Goal: Task Accomplishment & Management: Manage account settings

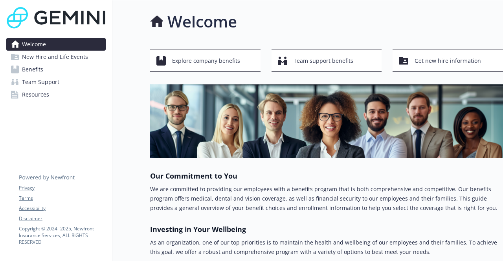
click at [50, 75] on link "Benefits" at bounding box center [55, 69] width 99 height 13
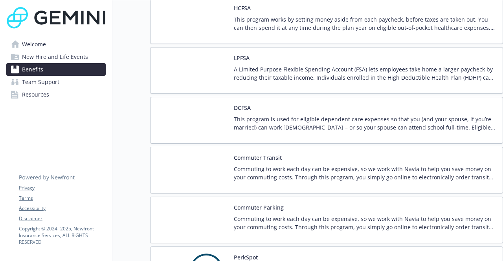
scroll to position [863, 0]
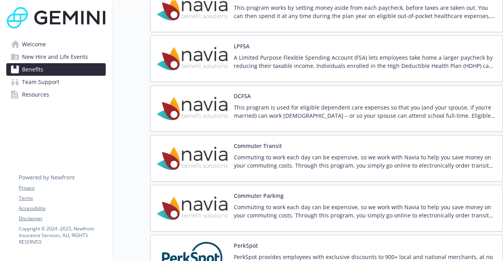
click at [186, 121] on img at bounding box center [192, 108] width 71 height 33
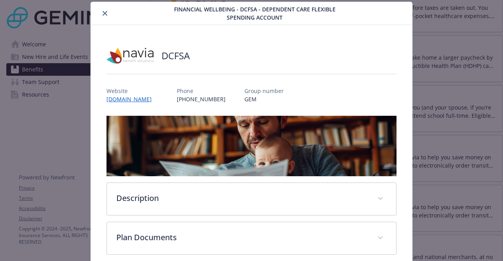
scroll to position [64, 0]
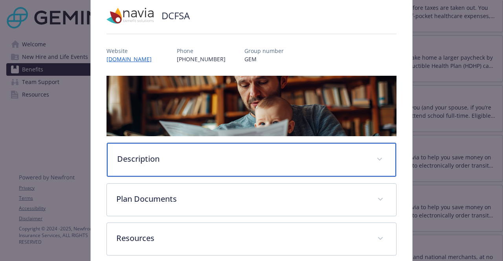
click at [191, 166] on div "Description" at bounding box center [251, 160] width 289 height 34
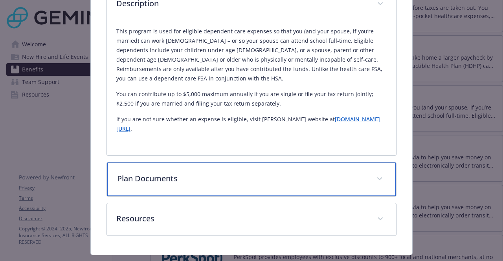
scroll to position [218, 0]
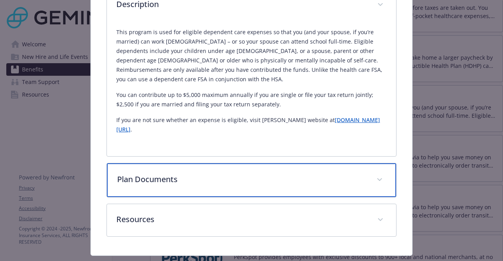
click at [191, 174] on p "Plan Documents" at bounding box center [242, 180] width 250 height 12
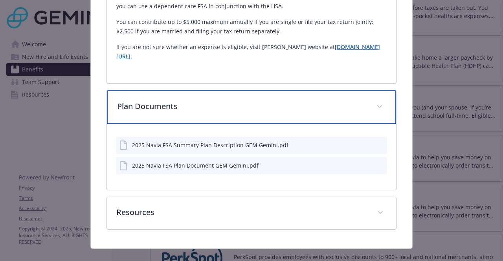
scroll to position [293, 0]
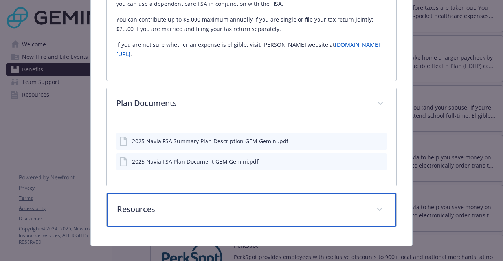
click at [196, 204] on p "Resources" at bounding box center [242, 210] width 250 height 12
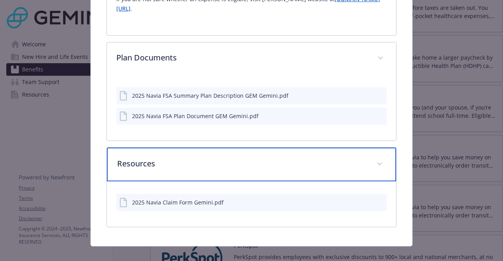
scroll to position [0, 0]
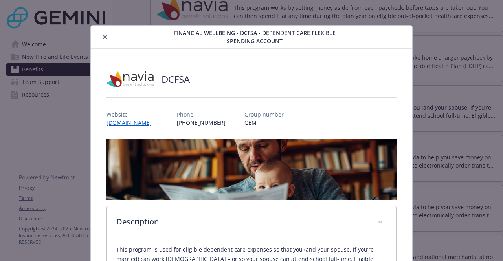
click at [105, 35] on icon "close" at bounding box center [105, 37] width 5 height 5
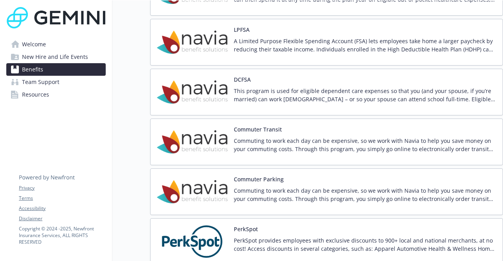
scroll to position [890, 6]
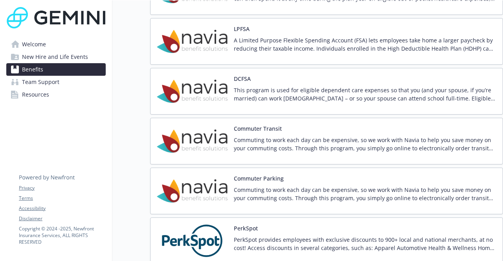
click at [183, 143] on img at bounding box center [192, 141] width 71 height 33
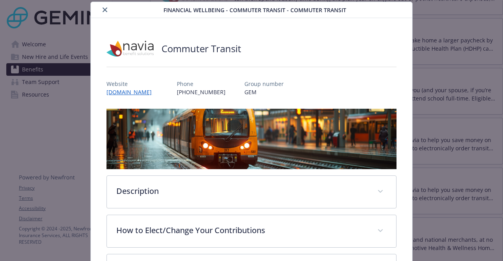
scroll to position [39, 0]
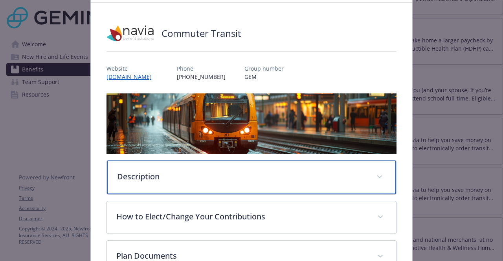
click at [185, 172] on p "Description" at bounding box center [242, 177] width 250 height 12
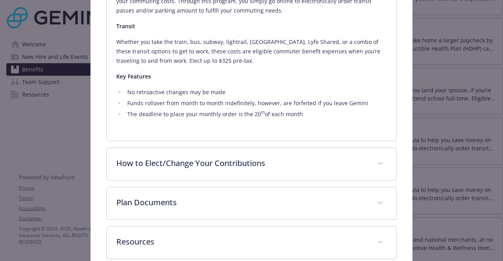
scroll to position [277, 0]
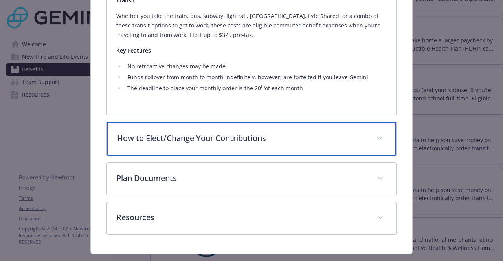
click at [204, 150] on div "How to Elect/Change Your Contributions" at bounding box center [251, 139] width 289 height 34
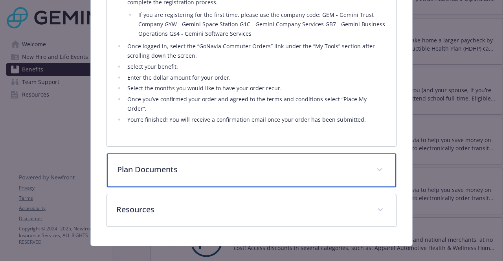
scroll to position [450, 0]
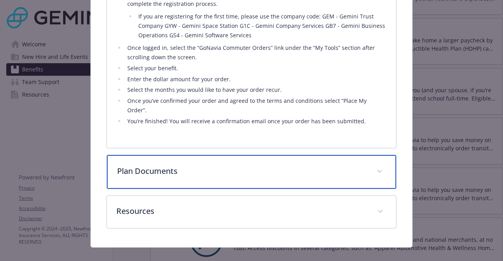
click at [204, 155] on div "Plan Documents" at bounding box center [251, 172] width 289 height 34
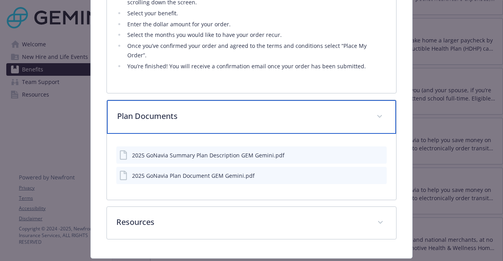
scroll to position [517, 0]
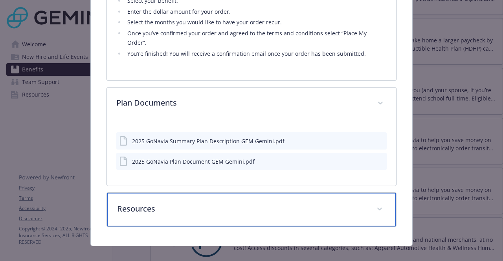
click at [211, 203] on p "Resources" at bounding box center [242, 209] width 250 height 12
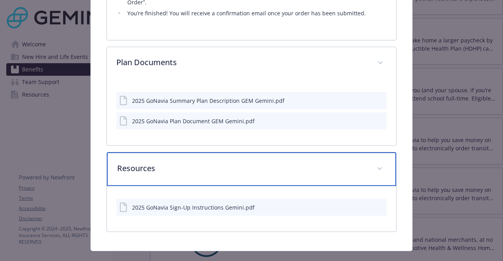
scroll to position [558, 0]
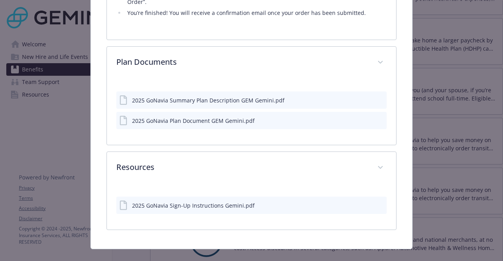
click at [377, 202] on icon "preview file" at bounding box center [379, 205] width 7 height 6
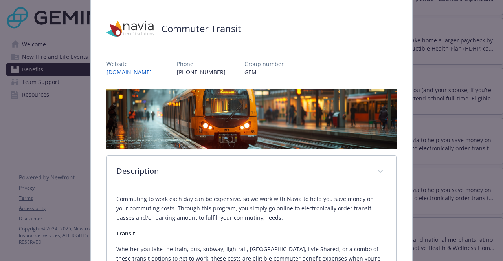
scroll to position [0, 0]
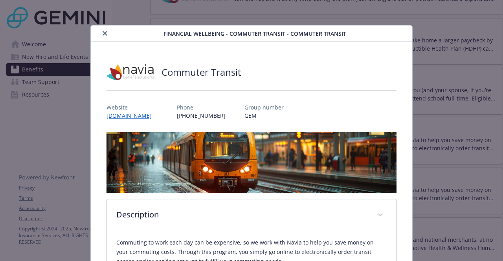
click at [106, 38] on button "close" at bounding box center [104, 33] width 9 height 9
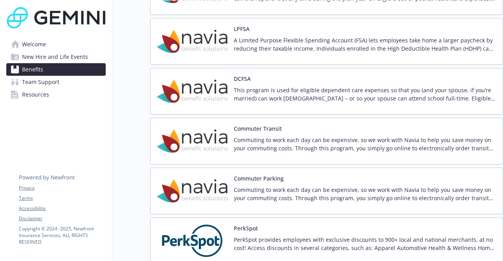
click at [198, 178] on img at bounding box center [192, 191] width 71 height 33
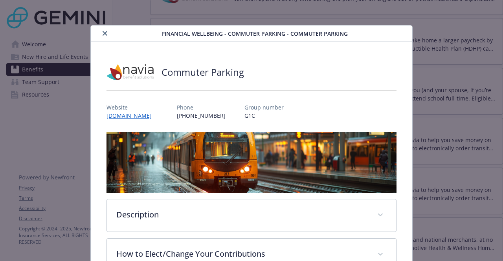
scroll to position [24, 0]
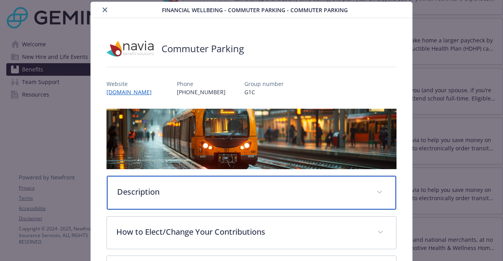
click at [198, 178] on div "Description" at bounding box center [251, 193] width 289 height 34
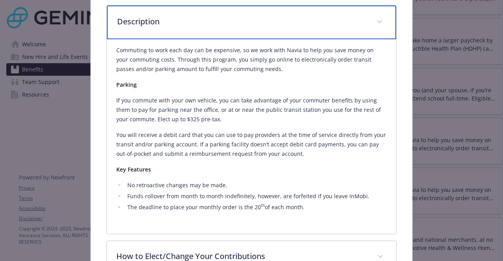
scroll to position [195, 0]
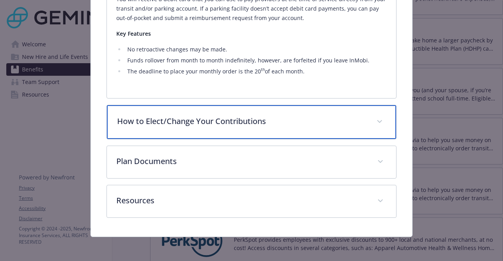
click at [210, 121] on p "How to Elect/Change Your Contributions" at bounding box center [242, 122] width 250 height 12
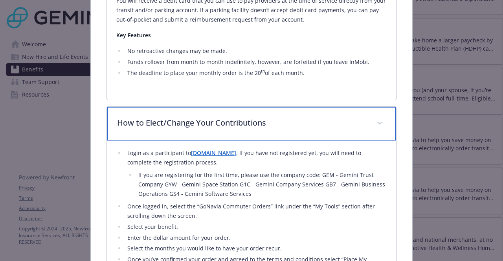
scroll to position [486, 0]
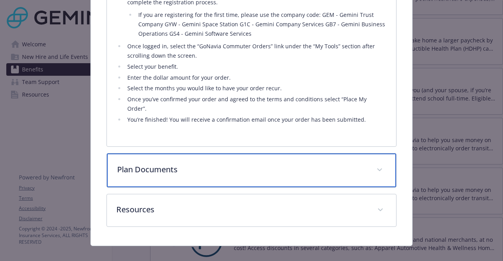
click at [208, 154] on div "Plan Documents" at bounding box center [251, 171] width 289 height 34
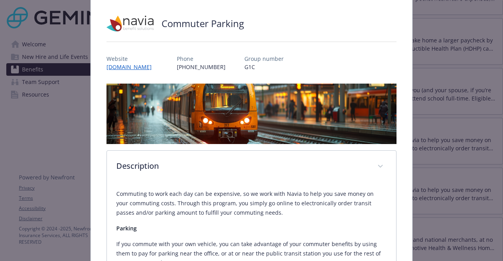
scroll to position [0, 0]
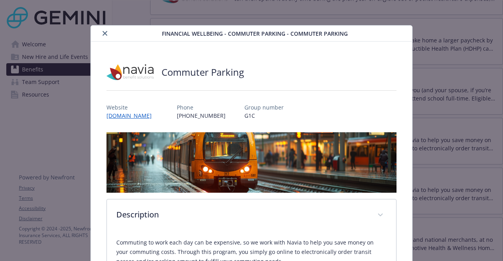
click at [104, 34] on icon "close" at bounding box center [105, 33] width 5 height 5
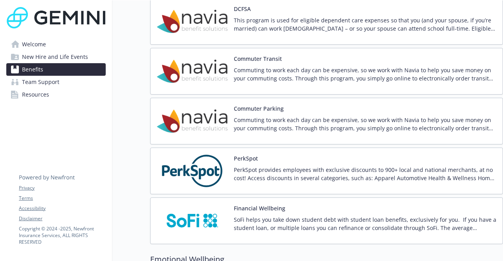
click at [186, 164] on img at bounding box center [192, 171] width 71 height 33
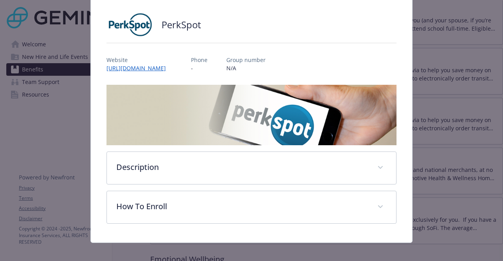
scroll to position [52, 0]
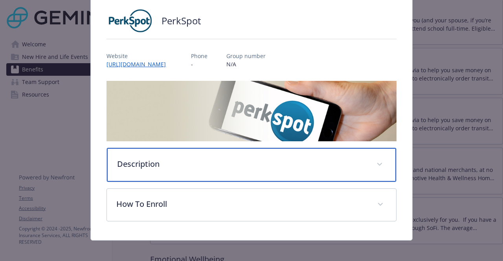
click at [186, 164] on p "Description" at bounding box center [242, 164] width 250 height 12
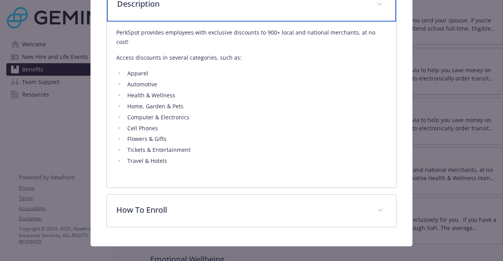
scroll to position [212, 0]
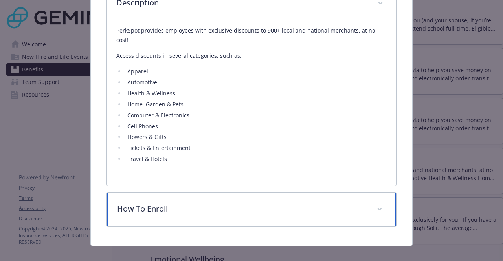
click at [184, 193] on div "How To Enroll" at bounding box center [251, 210] width 289 height 34
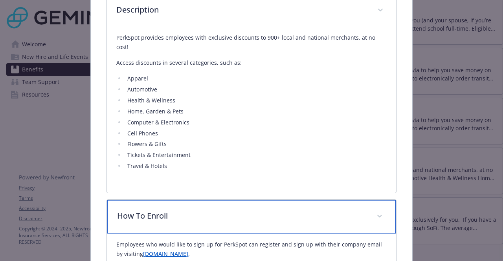
scroll to position [259, 0]
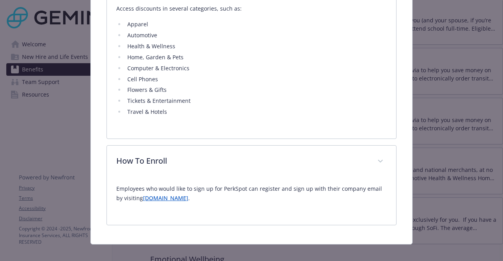
click at [156, 195] on link "newfront.perkspot.com" at bounding box center [165, 198] width 45 height 7
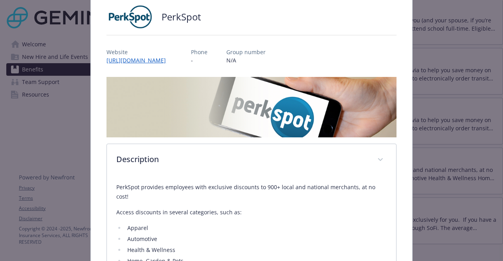
scroll to position [0, 0]
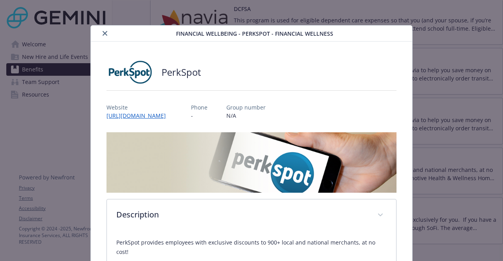
click at [105, 32] on icon "close" at bounding box center [105, 33] width 5 height 5
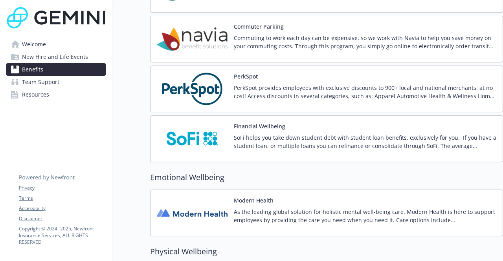
scroll to position [1062, 6]
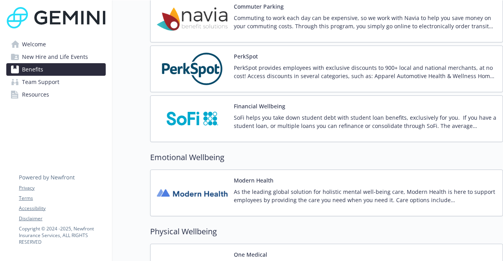
click at [190, 125] on img at bounding box center [192, 118] width 71 height 33
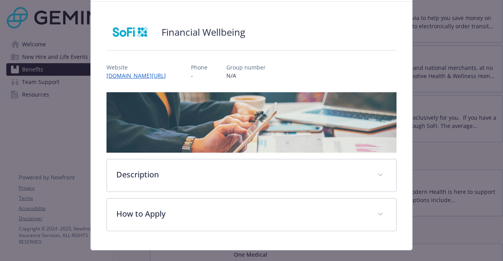
scroll to position [61, 0]
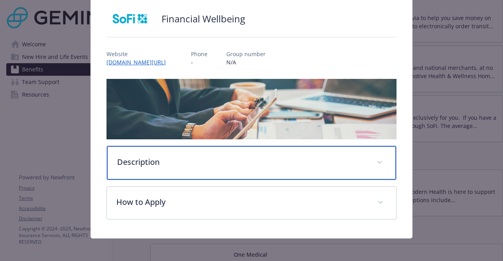
click at [188, 162] on p "Description" at bounding box center [242, 162] width 250 height 12
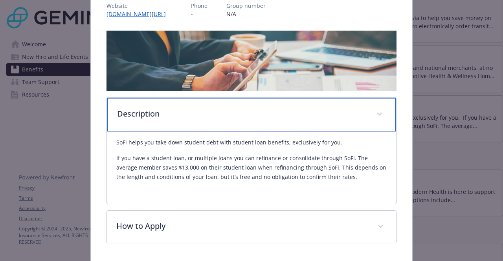
scroll to position [0, 0]
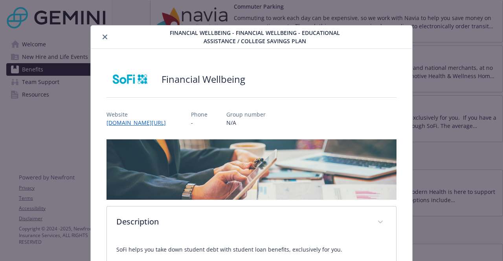
click at [100, 36] on button "close" at bounding box center [104, 36] width 9 height 9
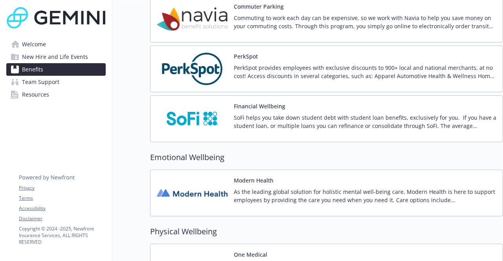
scroll to position [1112, 6]
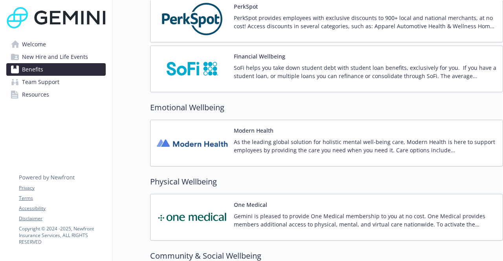
click at [184, 152] on img at bounding box center [192, 143] width 71 height 33
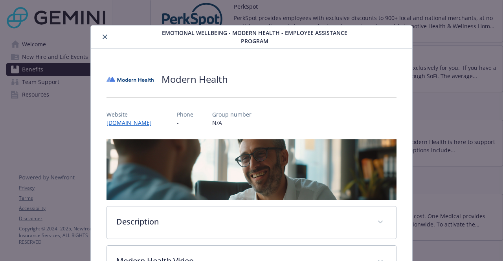
scroll to position [24, 0]
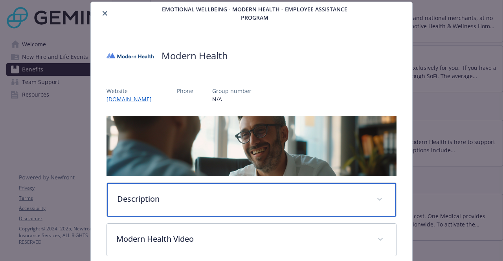
click at [185, 196] on p "Description" at bounding box center [242, 199] width 250 height 12
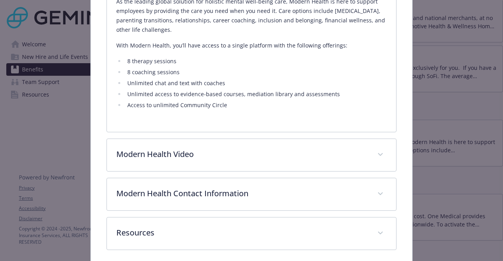
scroll to position [250, 0]
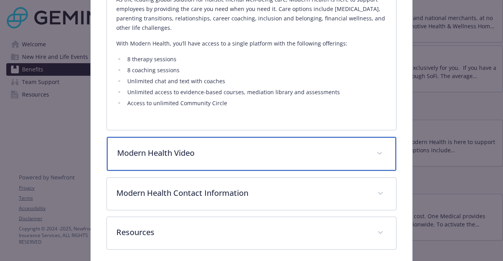
click at [209, 153] on p "Modern Health Video" at bounding box center [242, 153] width 250 height 12
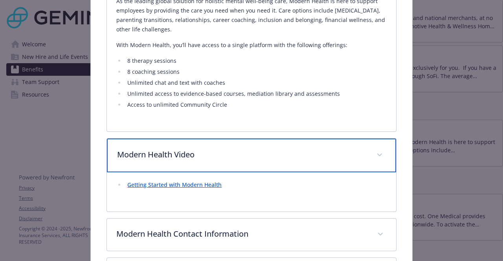
scroll to position [297, 0]
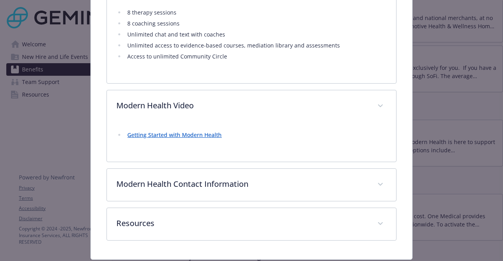
click at [188, 138] on link "Getting Started with Modern Health" at bounding box center [174, 134] width 94 height 7
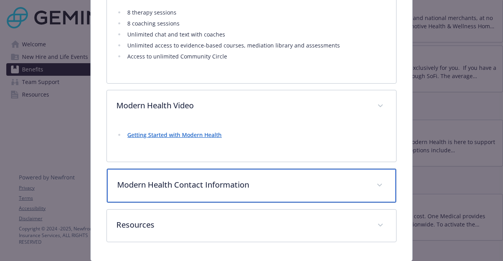
click at [220, 195] on div "Modern Health Contact Information" at bounding box center [251, 186] width 289 height 34
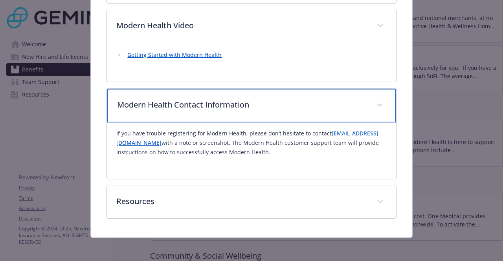
scroll to position [378, 0]
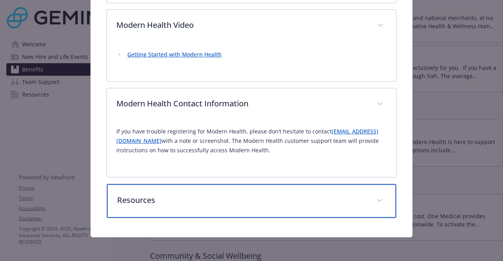
click at [219, 199] on p "Resources" at bounding box center [242, 201] width 250 height 12
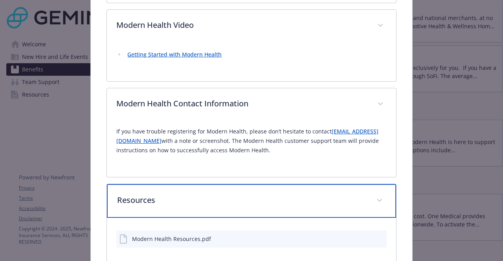
scroll to position [424, 0]
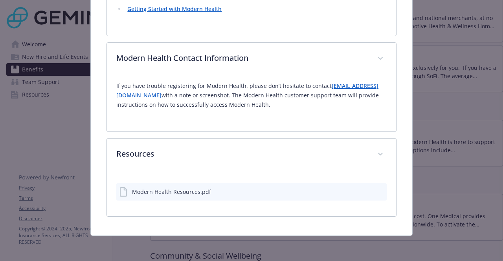
click at [376, 193] on icon "preview file" at bounding box center [379, 192] width 7 height 6
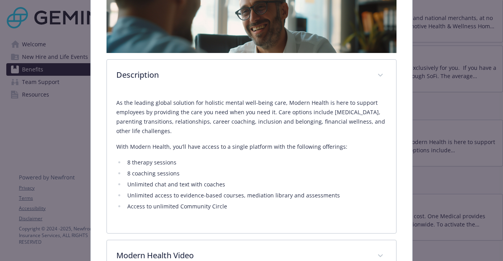
scroll to position [0, 0]
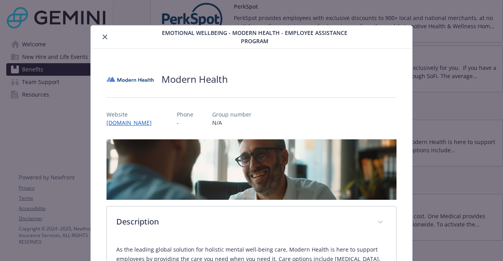
click at [107, 39] on button "close" at bounding box center [104, 36] width 9 height 9
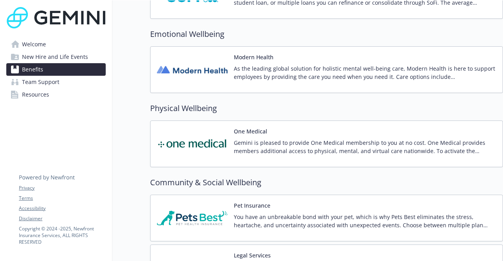
click at [195, 141] on img at bounding box center [192, 143] width 71 height 33
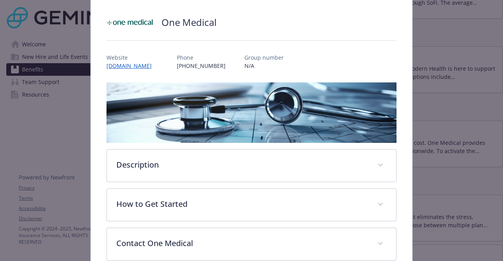
scroll to position [51, 0]
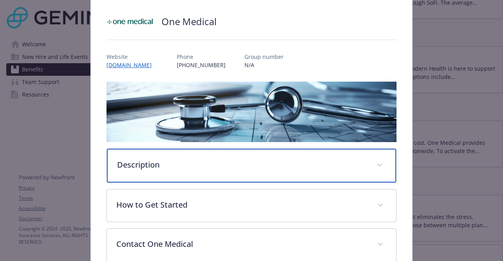
click at [198, 163] on p "Description" at bounding box center [242, 165] width 250 height 12
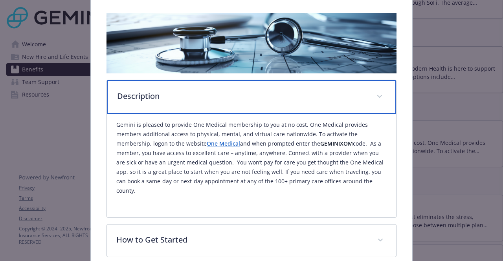
scroll to position [120, 0]
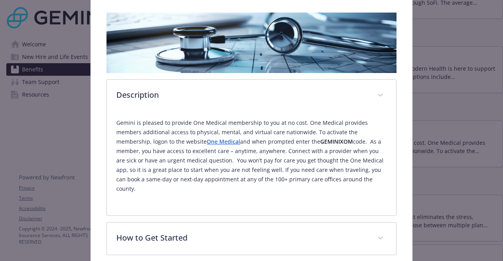
click at [221, 143] on link "One Medical" at bounding box center [223, 141] width 33 height 7
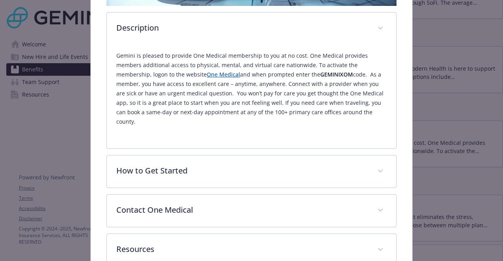
scroll to position [226, 0]
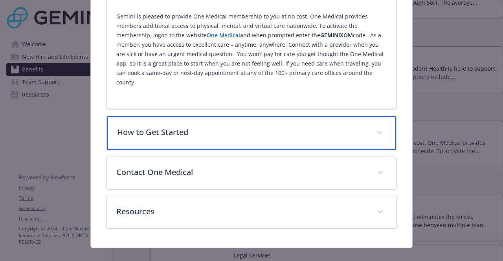
click at [318, 116] on div "How to Get Started" at bounding box center [251, 133] width 289 height 34
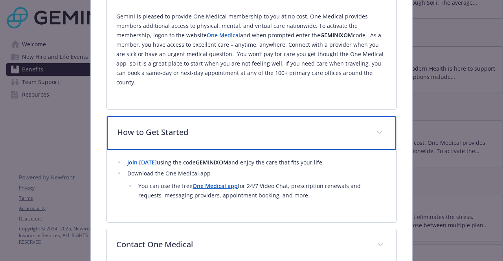
scroll to position [300, 0]
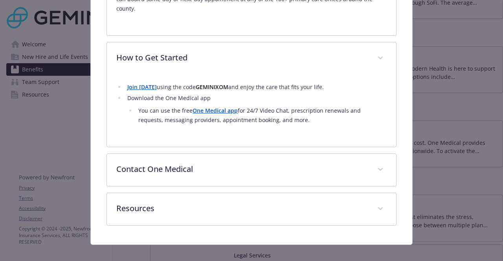
click at [145, 83] on strong "Join today" at bounding box center [141, 86] width 29 height 7
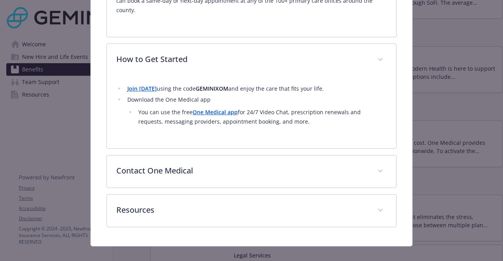
click at [173, 139] on div "Description Gemini is pleased to provide One Medical membership to you at no co…" at bounding box center [252, 31] width 290 height 394
click at [210, 109] on strong "One Medical app" at bounding box center [215, 112] width 45 height 7
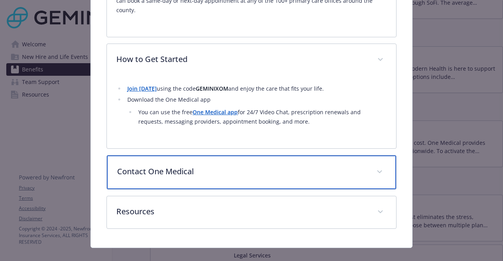
click at [240, 166] on p "Contact One Medical" at bounding box center [242, 172] width 250 height 12
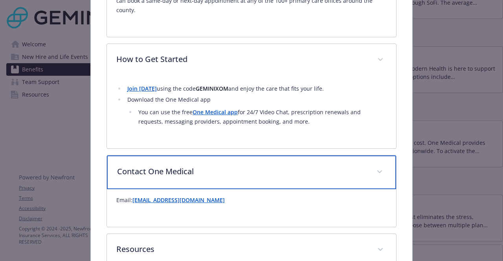
scroll to position [338, 0]
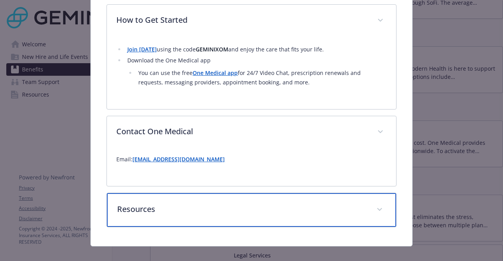
click at [233, 204] on p "Resources" at bounding box center [242, 210] width 250 height 12
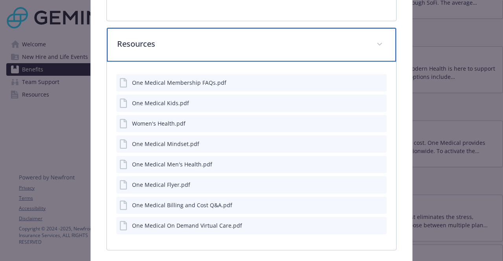
scroll to position [504, 0]
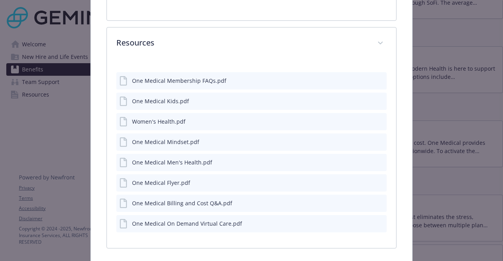
click at [376, 77] on icon "preview file" at bounding box center [379, 80] width 7 height 6
click at [376, 98] on icon "preview file" at bounding box center [379, 101] width 7 height 6
click at [376, 118] on icon "preview file" at bounding box center [379, 121] width 7 height 6
click at [376, 139] on icon "preview file" at bounding box center [379, 142] width 7 height 6
click at [376, 159] on icon "preview file" at bounding box center [379, 162] width 7 height 6
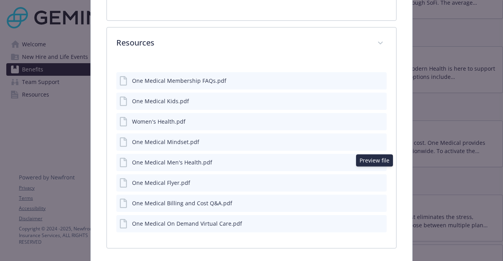
click at [376, 180] on icon "preview file" at bounding box center [379, 183] width 7 height 6
click at [376, 200] on icon "preview file" at bounding box center [379, 203] width 7 height 6
click at [376, 221] on icon "preview file" at bounding box center [379, 224] width 7 height 6
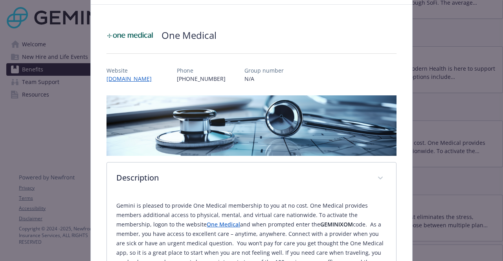
scroll to position [0, 0]
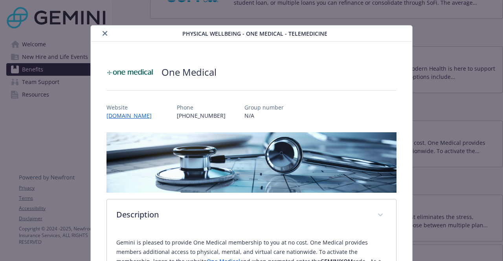
click at [104, 35] on icon "close" at bounding box center [105, 33] width 5 height 5
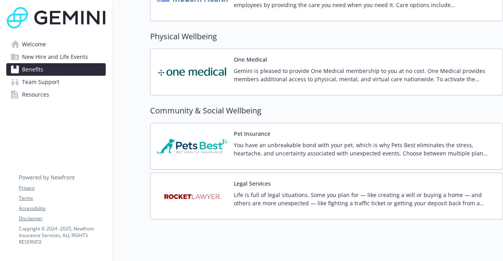
scroll to position [1258, 6]
click at [183, 160] on img at bounding box center [192, 145] width 71 height 33
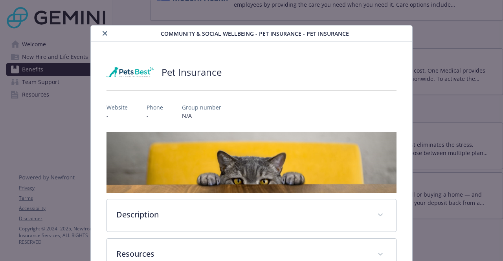
scroll to position [53, 0]
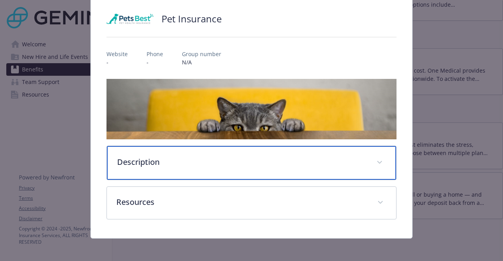
click at [183, 160] on p "Description" at bounding box center [242, 162] width 250 height 12
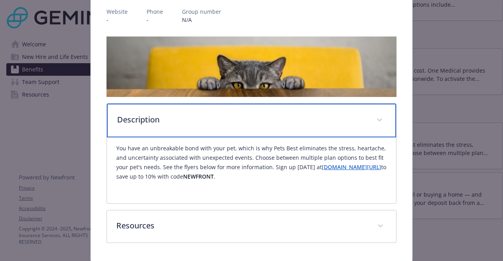
scroll to position [121, 0]
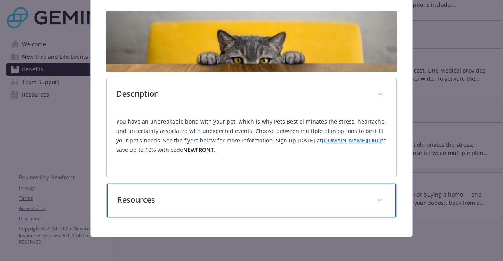
click at [185, 196] on p "Resources" at bounding box center [242, 200] width 250 height 12
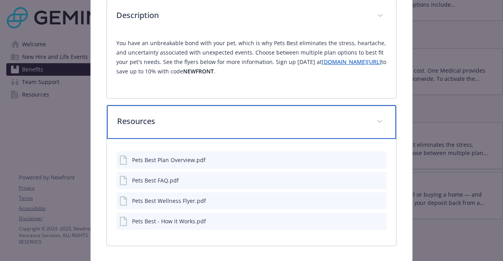
scroll to position [228, 0]
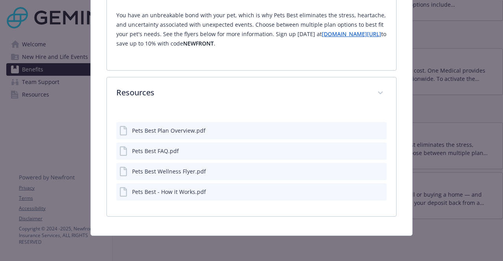
click at [376, 153] on icon "preview file" at bounding box center [379, 151] width 7 height 6
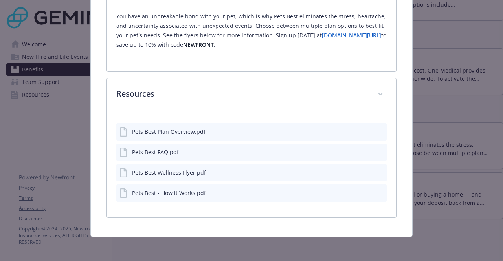
click at [376, 193] on icon "preview file" at bounding box center [379, 193] width 7 height 6
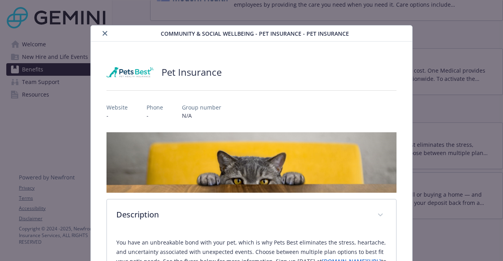
click at [101, 35] on button "close" at bounding box center [104, 33] width 9 height 9
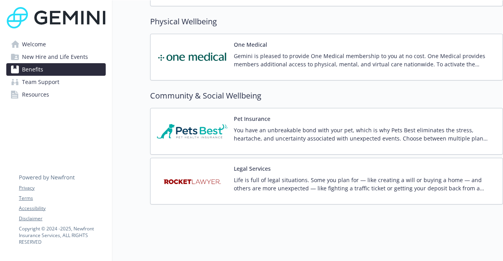
click at [198, 170] on img at bounding box center [192, 181] width 71 height 33
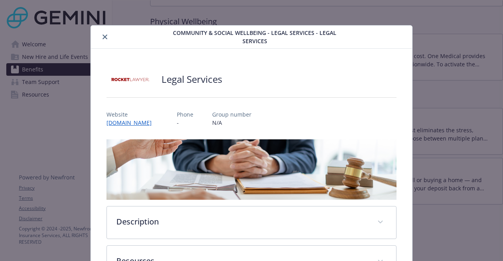
scroll to position [61, 0]
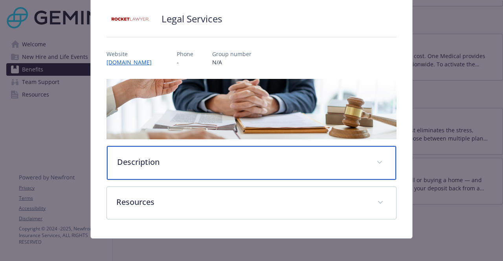
click at [198, 170] on div "Description" at bounding box center [251, 163] width 289 height 34
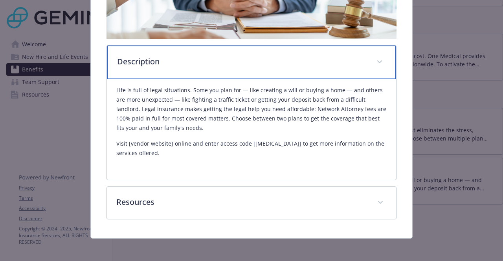
scroll to position [163, 0]
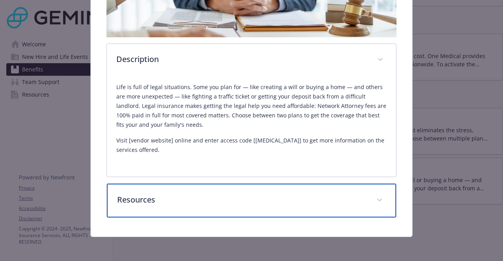
click at [210, 193] on div "Resources" at bounding box center [251, 201] width 289 height 34
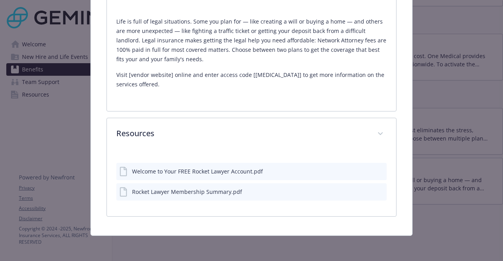
scroll to position [227, 0]
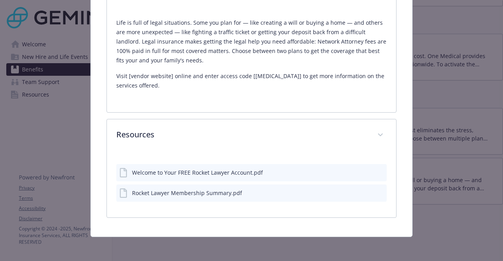
click at [376, 170] on icon "preview file" at bounding box center [379, 172] width 7 height 6
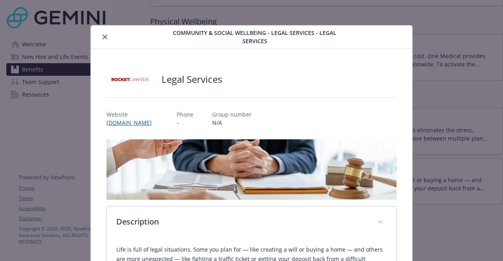
click at [104, 39] on button "close" at bounding box center [104, 36] width 9 height 9
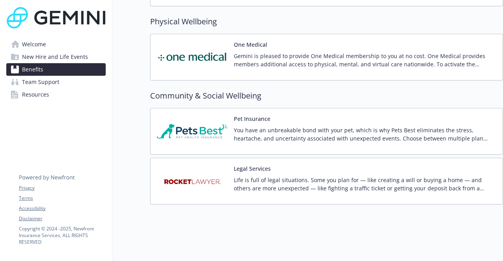
click at [58, 83] on link "Team Support" at bounding box center [55, 82] width 99 height 13
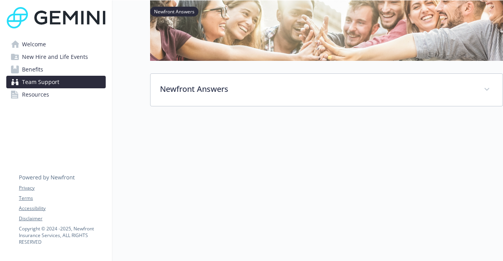
scroll to position [0, 6]
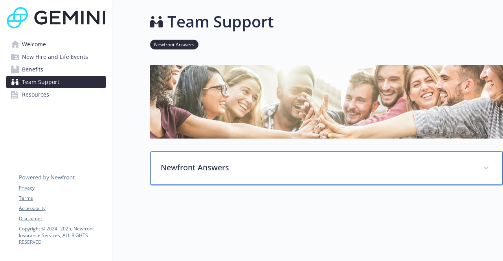
click at [205, 168] on p "Newfront Answers" at bounding box center [317, 168] width 313 height 12
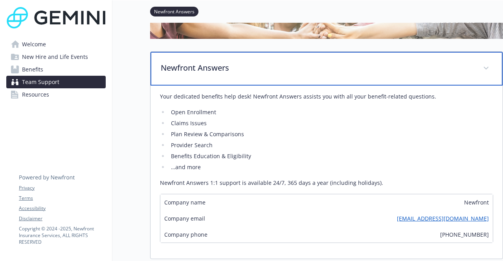
scroll to position [96, 6]
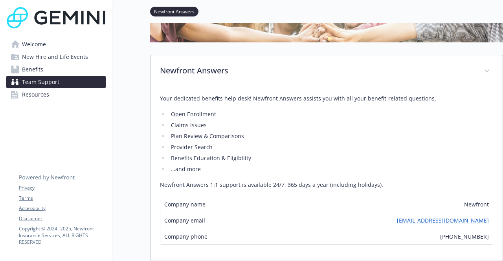
click at [77, 91] on link "Resources" at bounding box center [55, 94] width 99 height 13
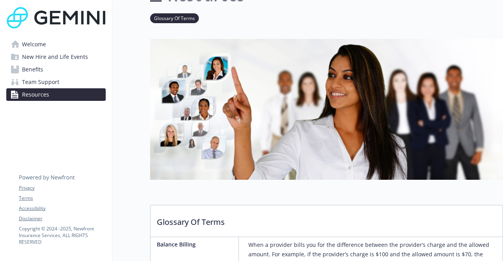
scroll to position [0, 6]
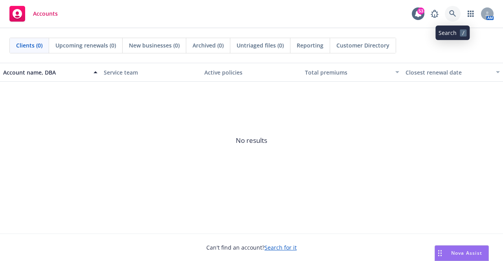
click at [447, 8] on link at bounding box center [453, 14] width 16 height 16
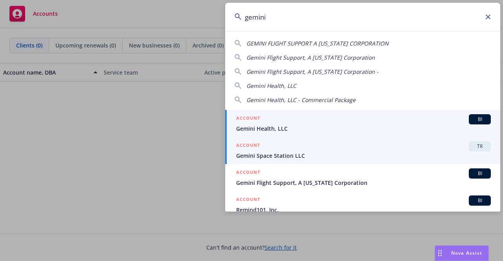
type input "gemini"
click at [385, 158] on span "Gemini Space Station LLC" at bounding box center [363, 156] width 255 height 8
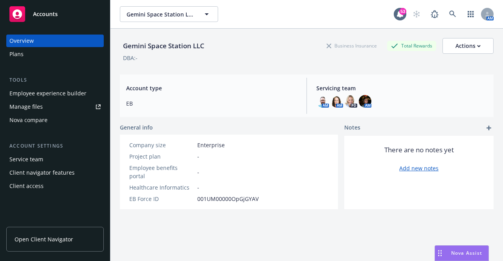
click at [46, 96] on div "Employee experience builder" at bounding box center [47, 93] width 77 height 13
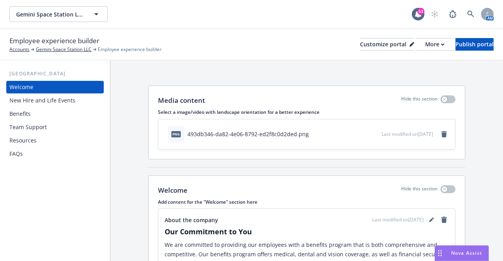
click at [53, 113] on div "Benefits" at bounding box center [54, 114] width 91 height 13
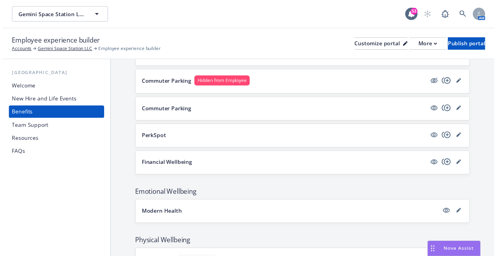
scroll to position [1444, 0]
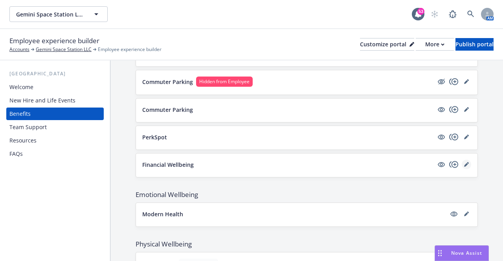
click at [464, 164] on icon "editPencil" at bounding box center [466, 165] width 4 height 4
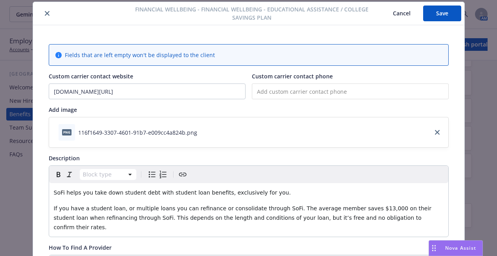
scroll to position [44, 0]
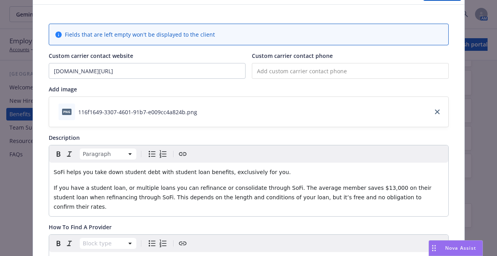
click at [158, 188] on span "If you have a student loan, or multiple loans you can refinance or consolidate …" at bounding box center [244, 196] width 380 height 25
click at [291, 197] on span "If you have a student loan, or multiple loans, you can refinance or consolidate…" at bounding box center [245, 196] width 382 height 25
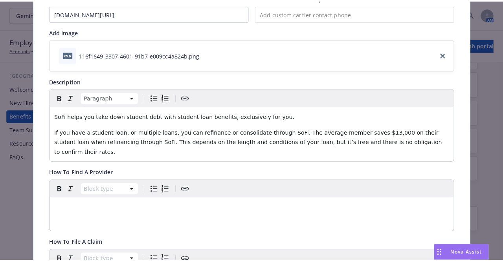
scroll to position [0, 0]
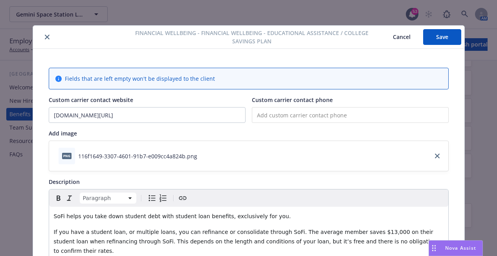
click at [436, 39] on button "Save" at bounding box center [442, 37] width 38 height 16
click at [47, 36] on button "close" at bounding box center [46, 36] width 9 height 9
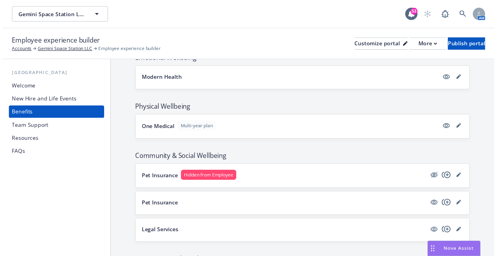
scroll to position [1610, 0]
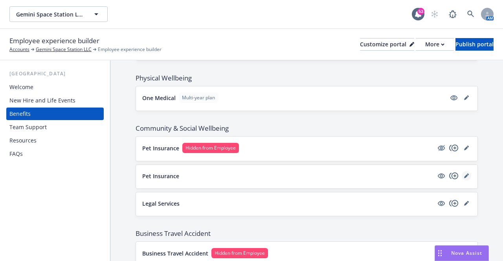
click at [464, 175] on icon "editPencil" at bounding box center [466, 176] width 5 height 5
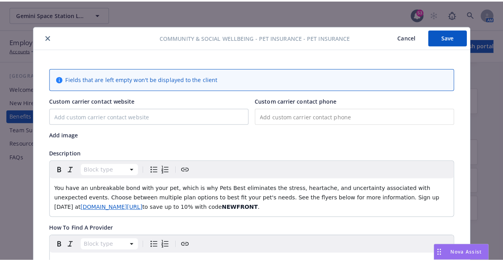
scroll to position [24, 0]
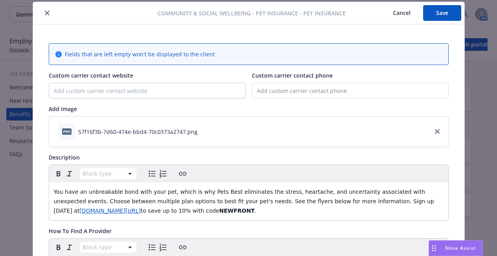
click at [272, 92] on input "tel" at bounding box center [350, 91] width 197 height 16
paste input "(888) 984-8700"
type input "(888) 984-8700"
click at [107, 91] on input "Custom carrier contact website" at bounding box center [147, 90] width 196 height 15
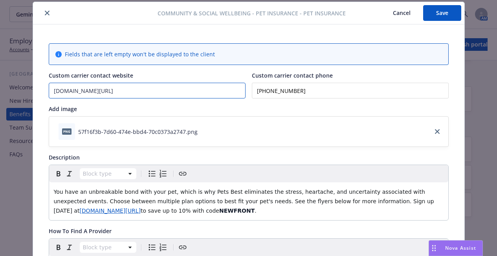
type input "www.petsbest.com/newfront"
click at [439, 16] on button "Save" at bounding box center [442, 13] width 38 height 16
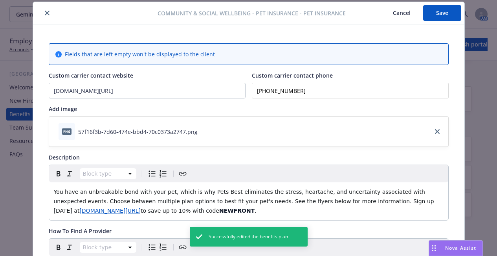
click at [45, 14] on icon "close" at bounding box center [47, 13] width 5 height 5
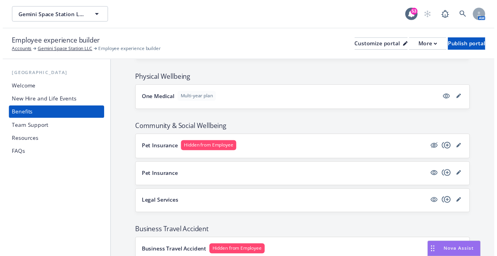
scroll to position [1641, 0]
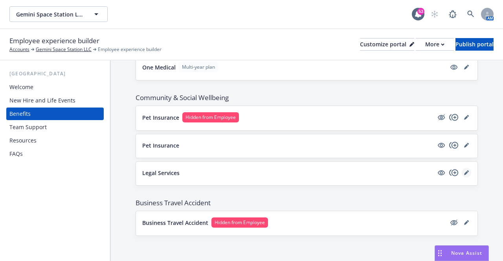
click at [464, 173] on icon "editPencil" at bounding box center [466, 173] width 5 height 5
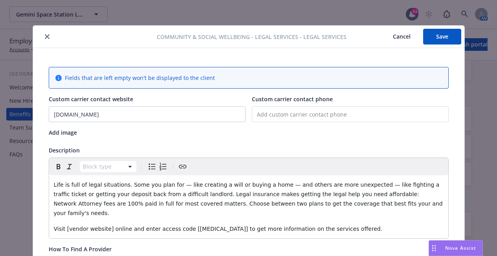
scroll to position [24, 0]
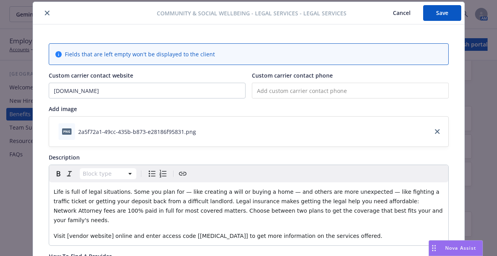
click at [283, 91] on input "tel" at bounding box center [350, 91] width 197 height 16
paste input "(877) 881-0947"
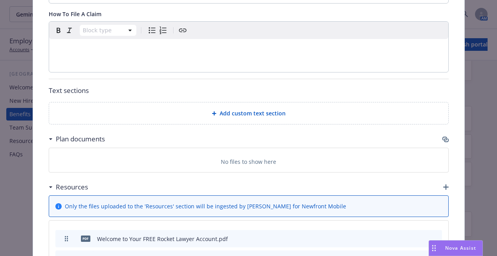
scroll to position [162, 0]
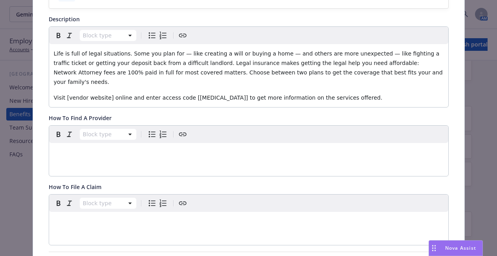
type input "(877) 881-0947"
drag, startPoint x: 103, startPoint y: 87, endPoint x: 61, endPoint y: 85, distance: 42.1
click at [61, 94] on span "Visit [vendor website] online and enter access code [xxxxx] to get more informa…" at bounding box center [218, 97] width 329 height 6
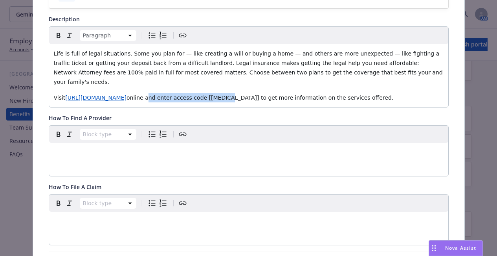
drag, startPoint x: 167, startPoint y: 89, endPoint x: 239, endPoint y: 91, distance: 71.6
click at [239, 94] on span "online and enter access code [xxxxx] to get more information on the services of…" at bounding box center [260, 97] width 267 height 6
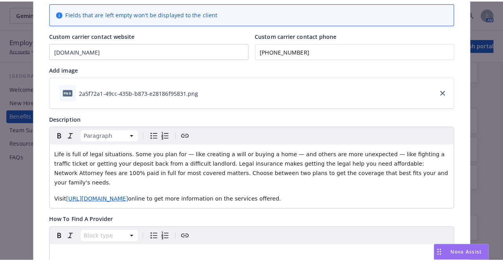
scroll to position [0, 0]
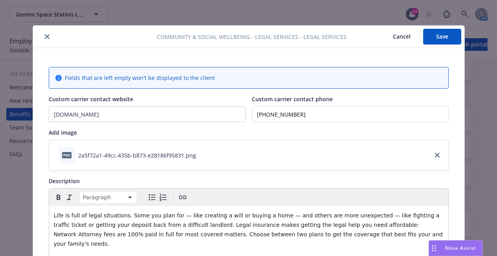
click at [443, 33] on button "Save" at bounding box center [442, 37] width 38 height 16
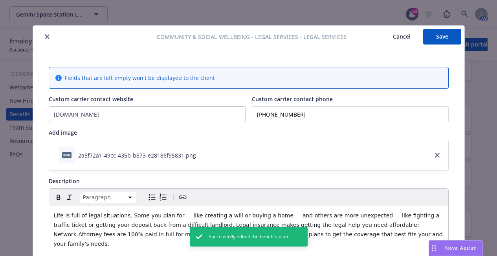
click at [45, 34] on icon "close" at bounding box center [47, 36] width 5 height 5
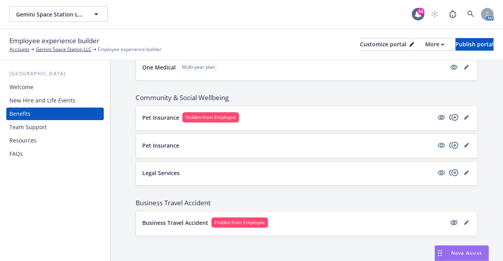
click at [67, 124] on div "Team Support" at bounding box center [54, 127] width 91 height 13
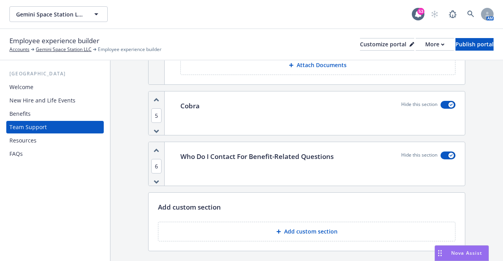
scroll to position [548, 0]
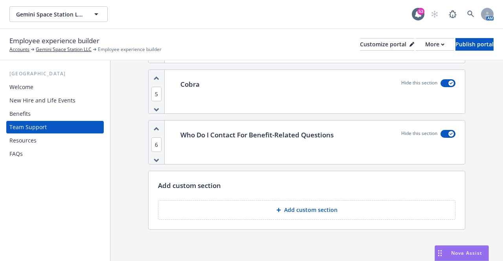
click at [60, 142] on div "Resources" at bounding box center [54, 140] width 91 height 13
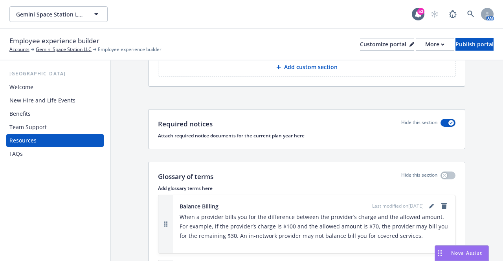
scroll to position [155, 0]
click at [59, 148] on div "FAQs" at bounding box center [54, 154] width 91 height 13
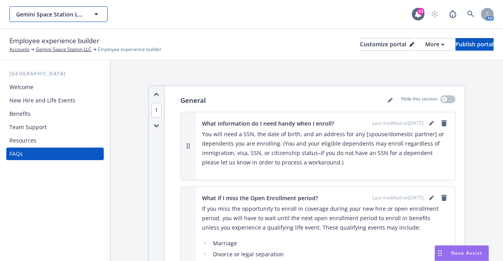
click at [97, 20] on button "Gemini Space Station LLC" at bounding box center [58, 14] width 98 height 16
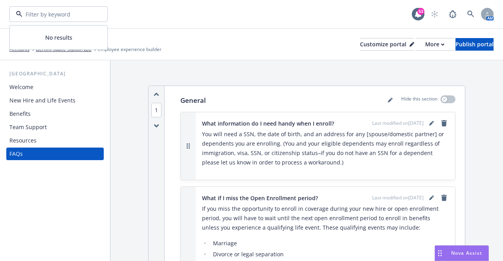
click at [97, 20] on div at bounding box center [58, 14] width 98 height 16
